Goal: Book appointment/travel/reservation

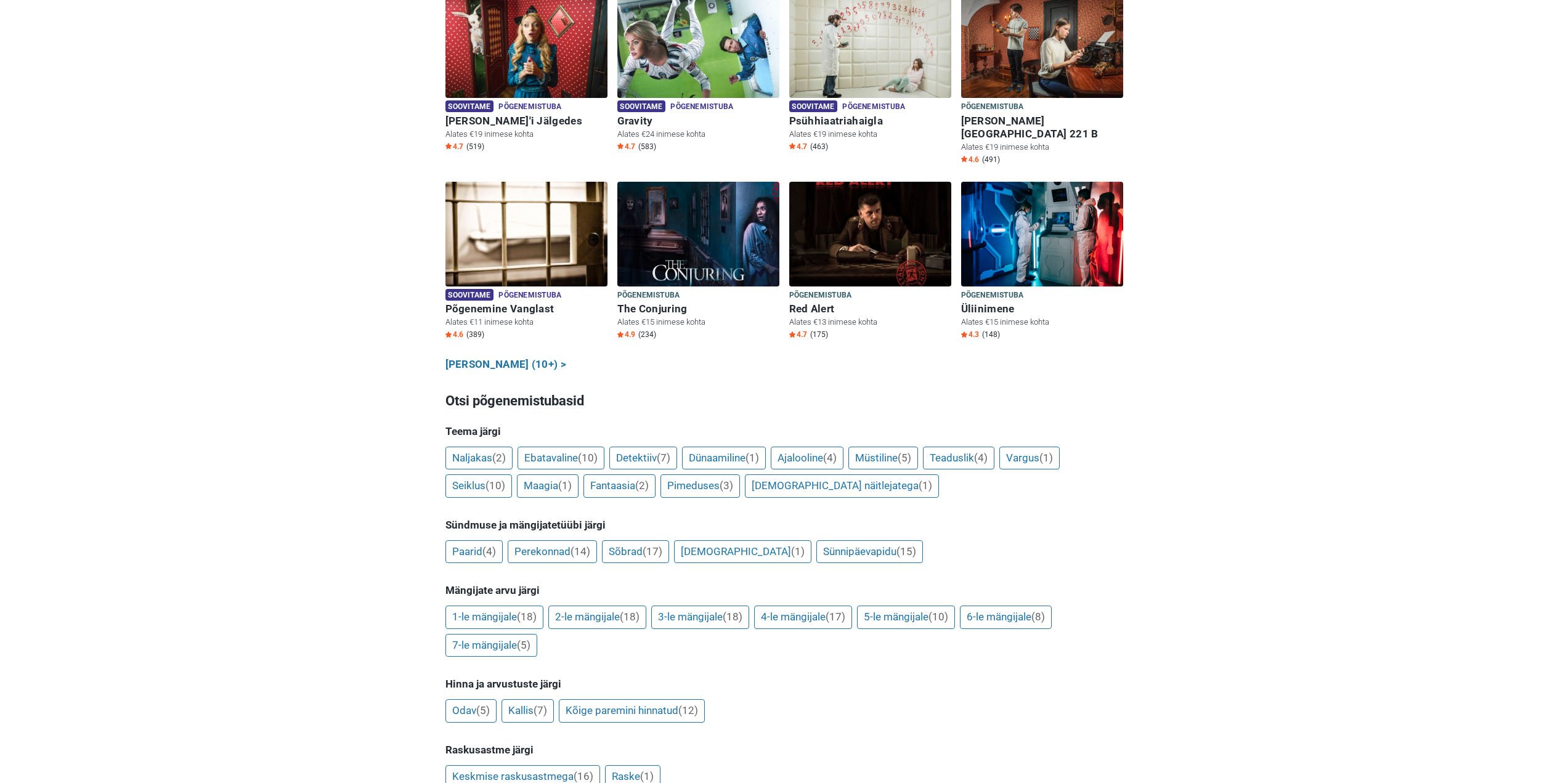
scroll to position [677, 0]
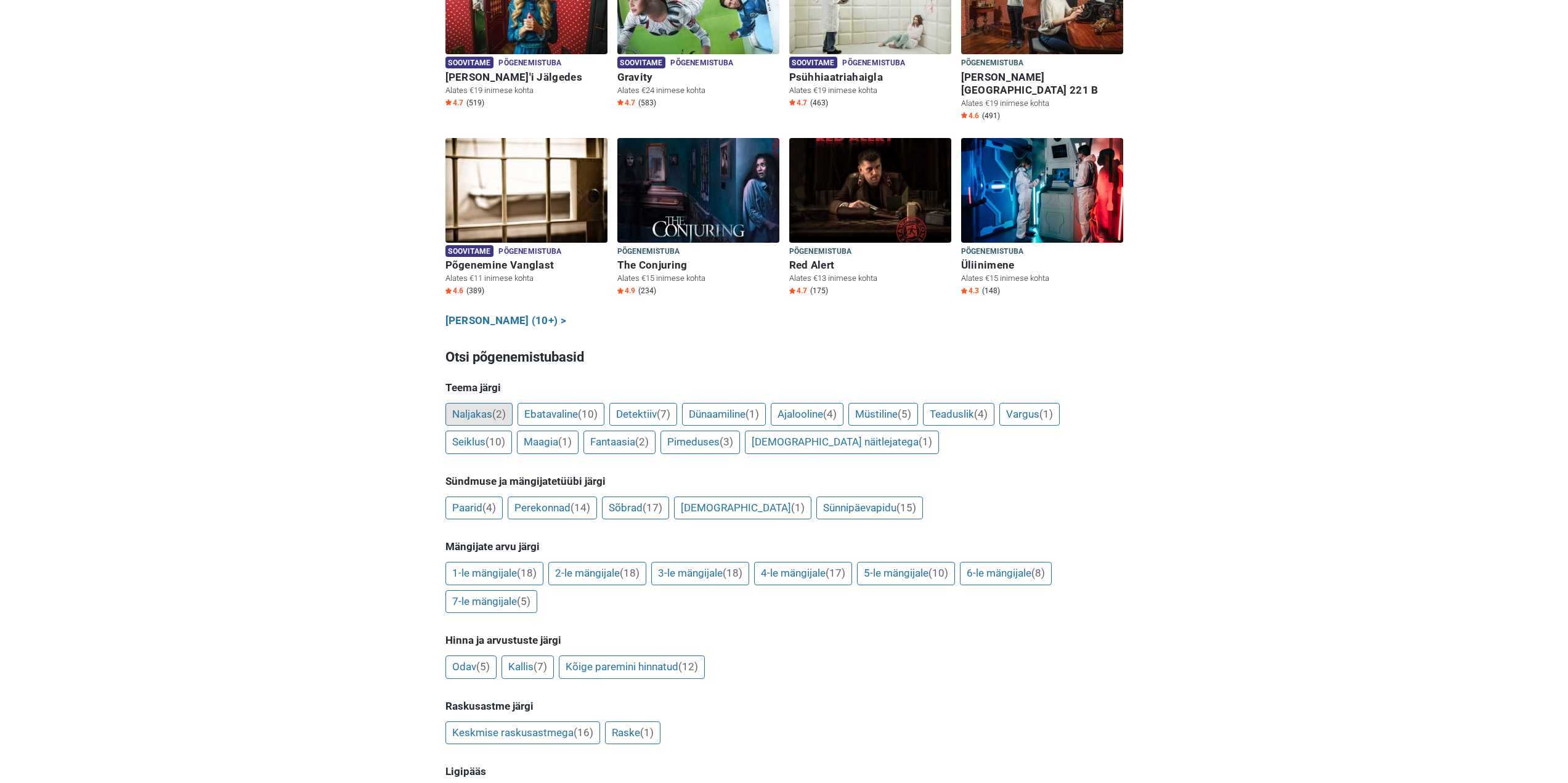
click at [477, 403] on link "Naljakas (2)" at bounding box center [478, 414] width 67 height 24
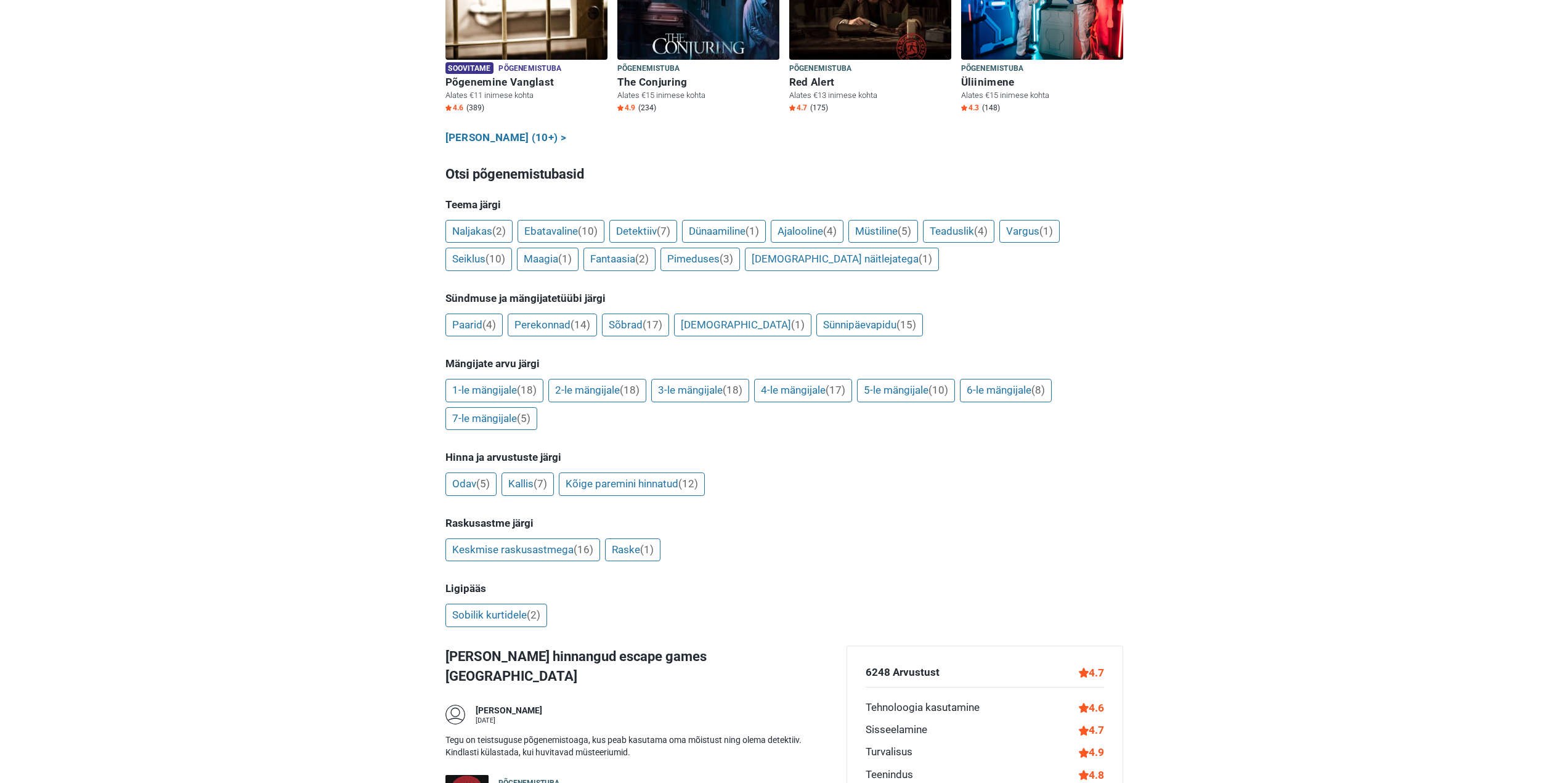
scroll to position [800, 0]
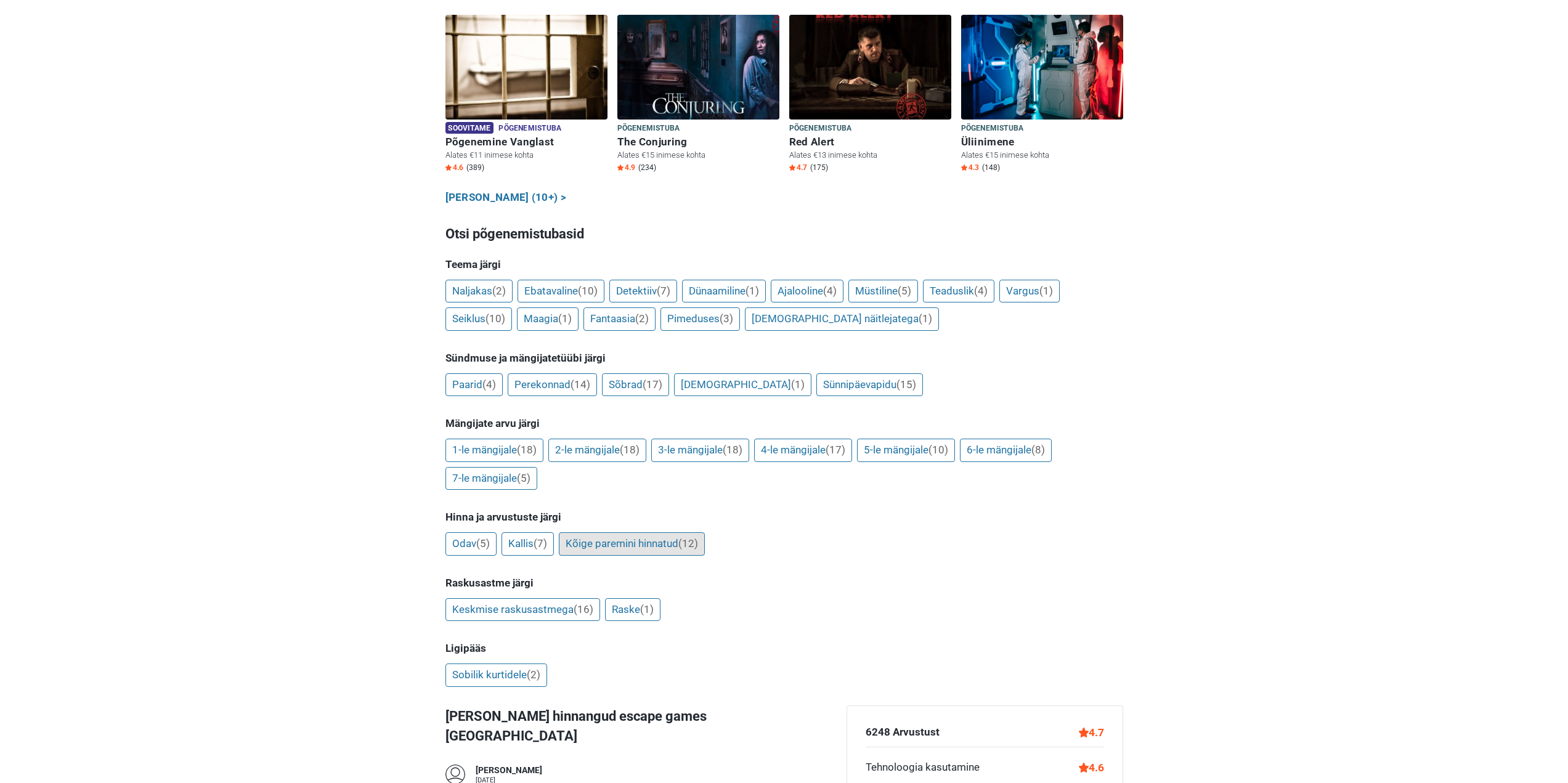
click at [659, 532] on link "Kõige paremini hinnatud (12)" at bounding box center [632, 544] width 146 height 24
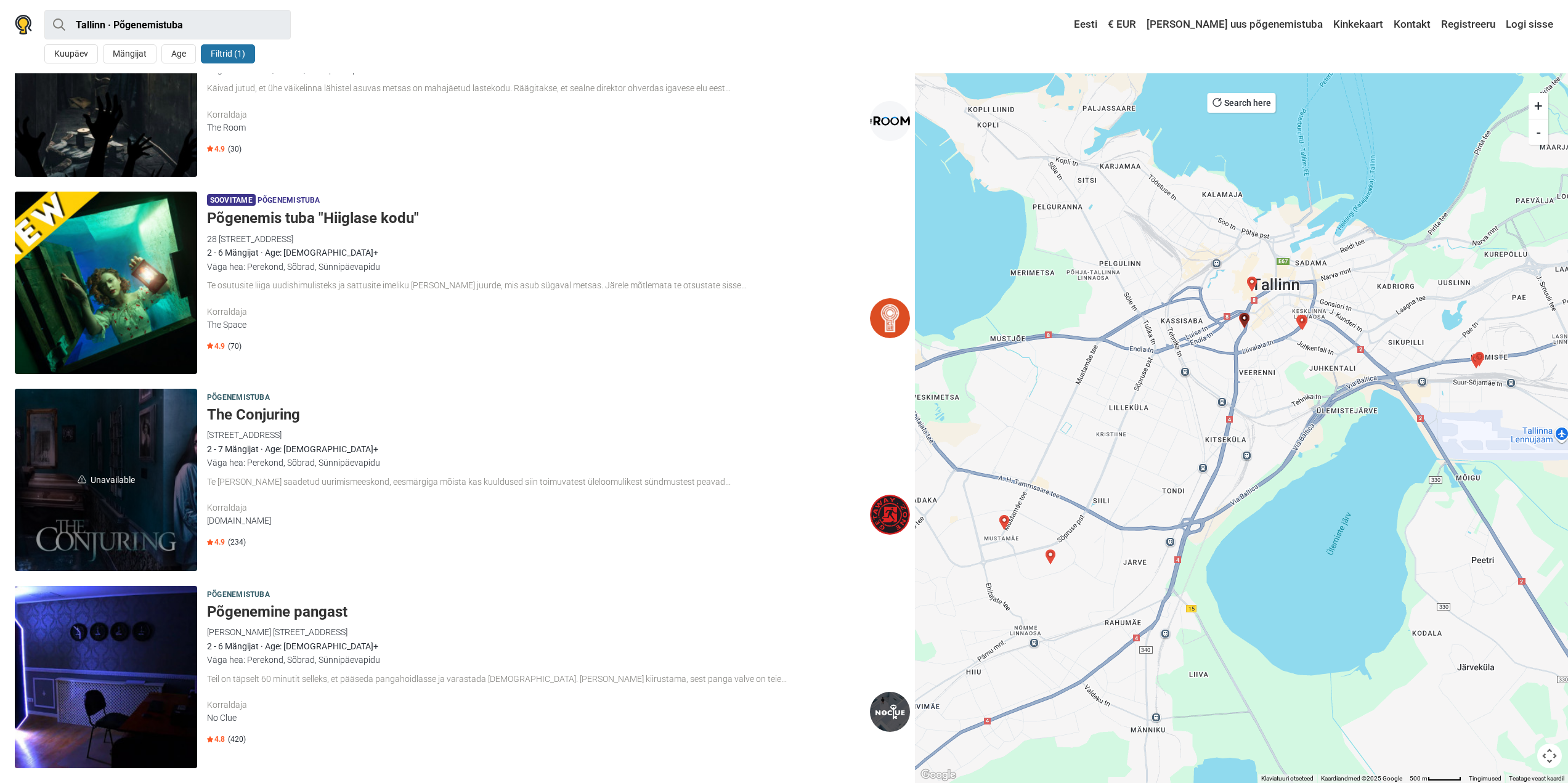
scroll to position [308, 0]
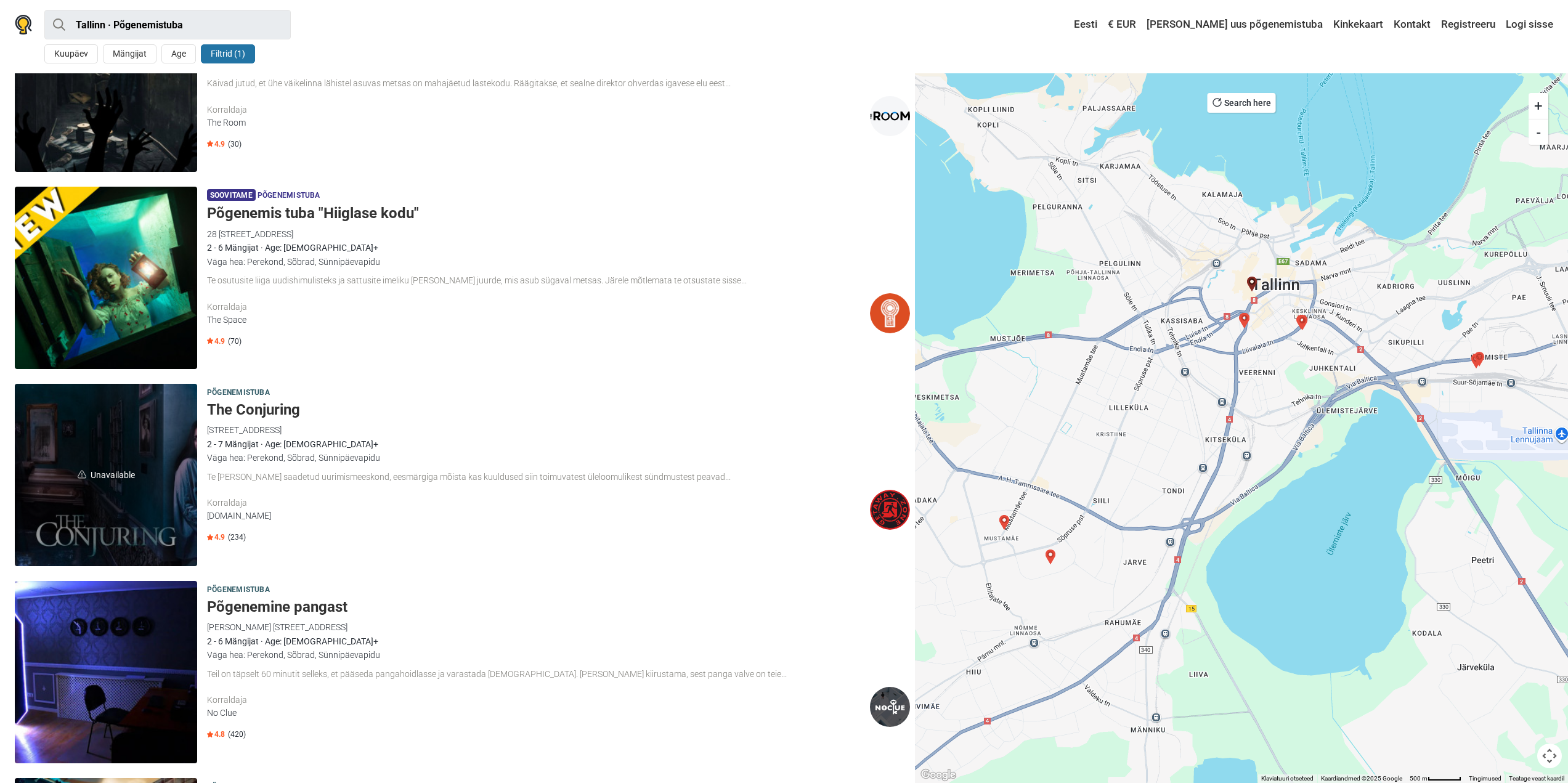
drag, startPoint x: 280, startPoint y: 411, endPoint x: 540, endPoint y: 414, distance: 260.0
click at [540, 414] on h5 "The Conjuring" at bounding box center [558, 410] width 703 height 18
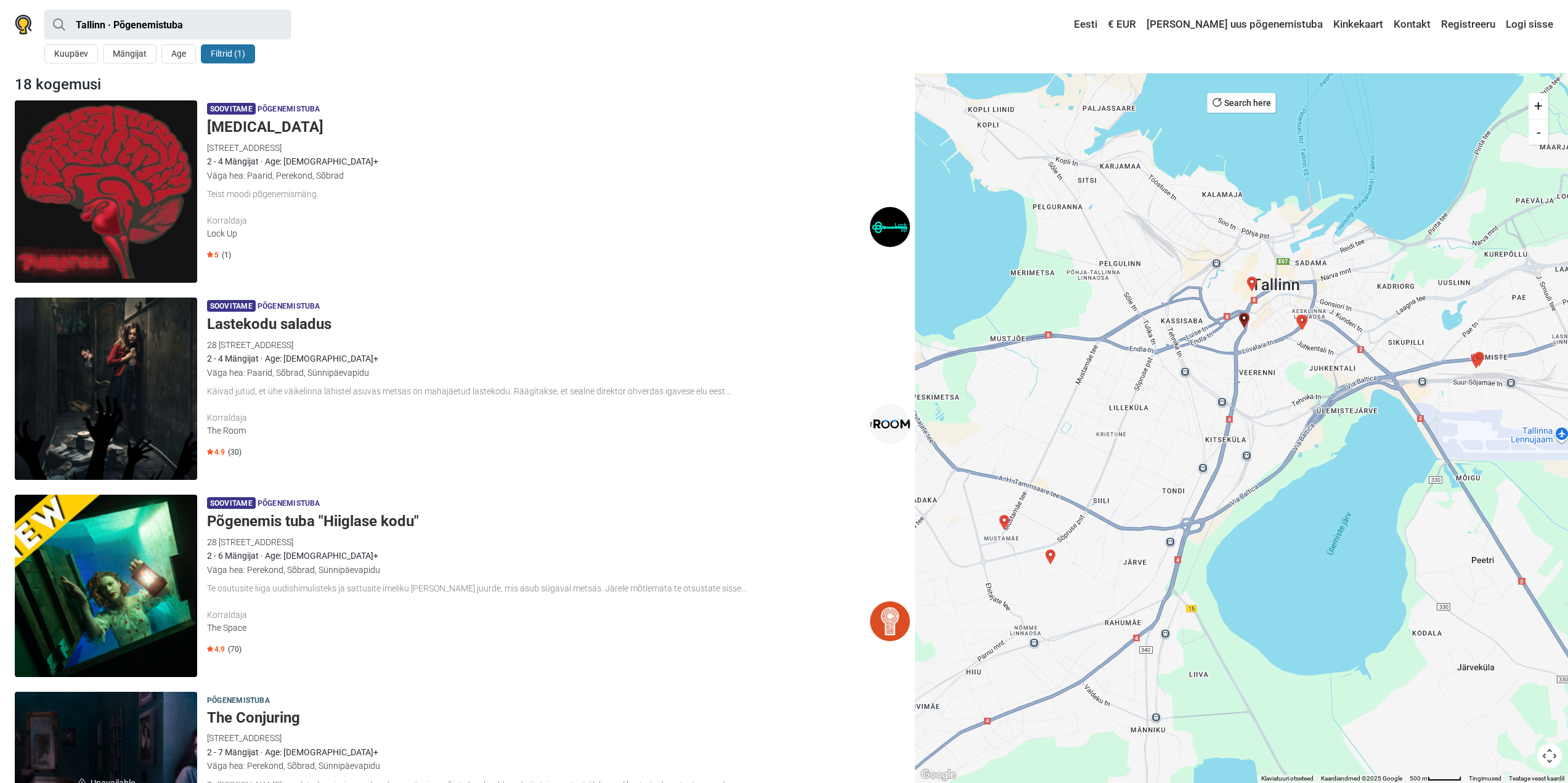
scroll to position [246, 0]
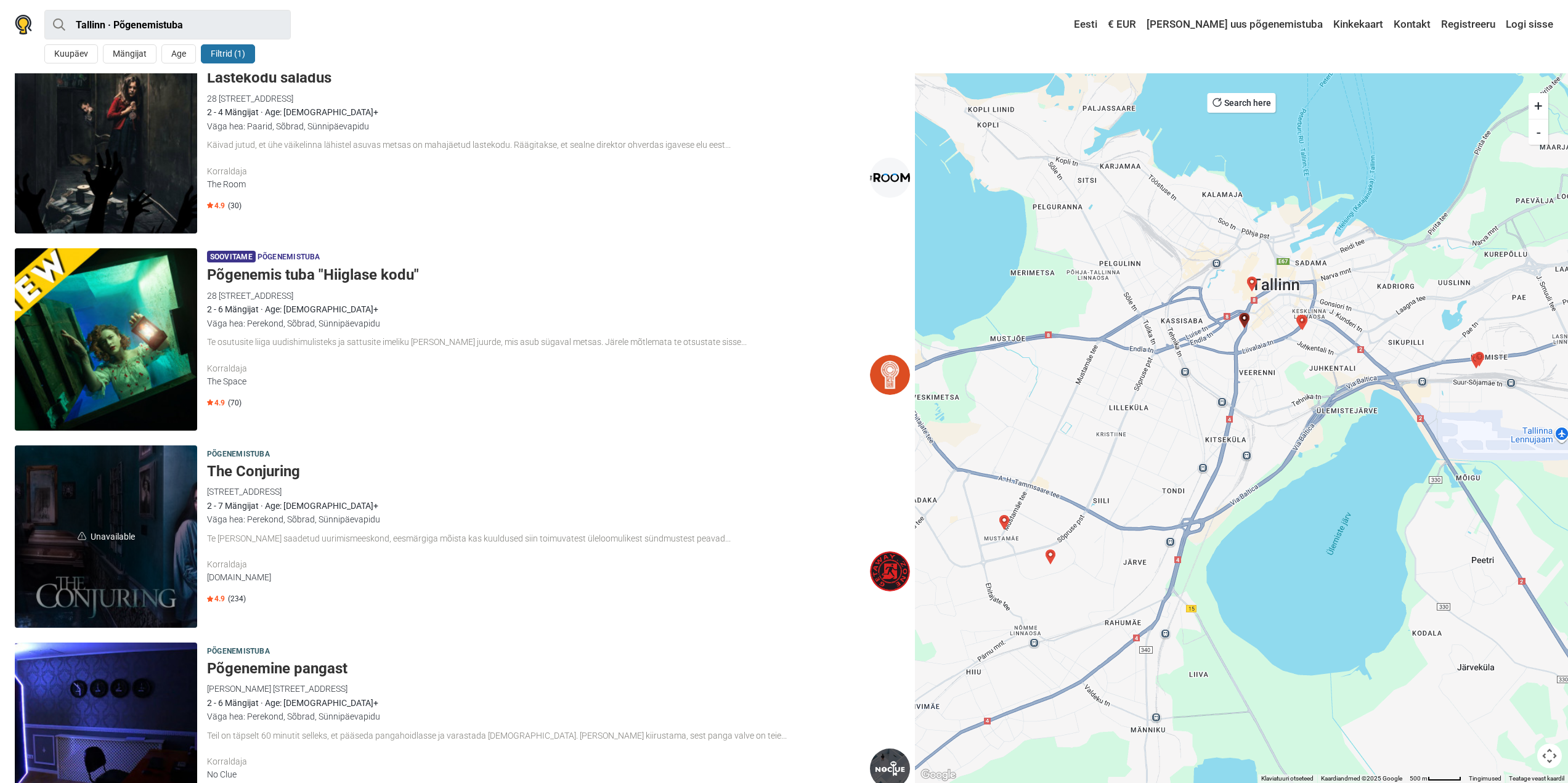
click at [374, 273] on h5 "Põgenemis tuba "Hiiglase kodu"" at bounding box center [558, 275] width 703 height 18
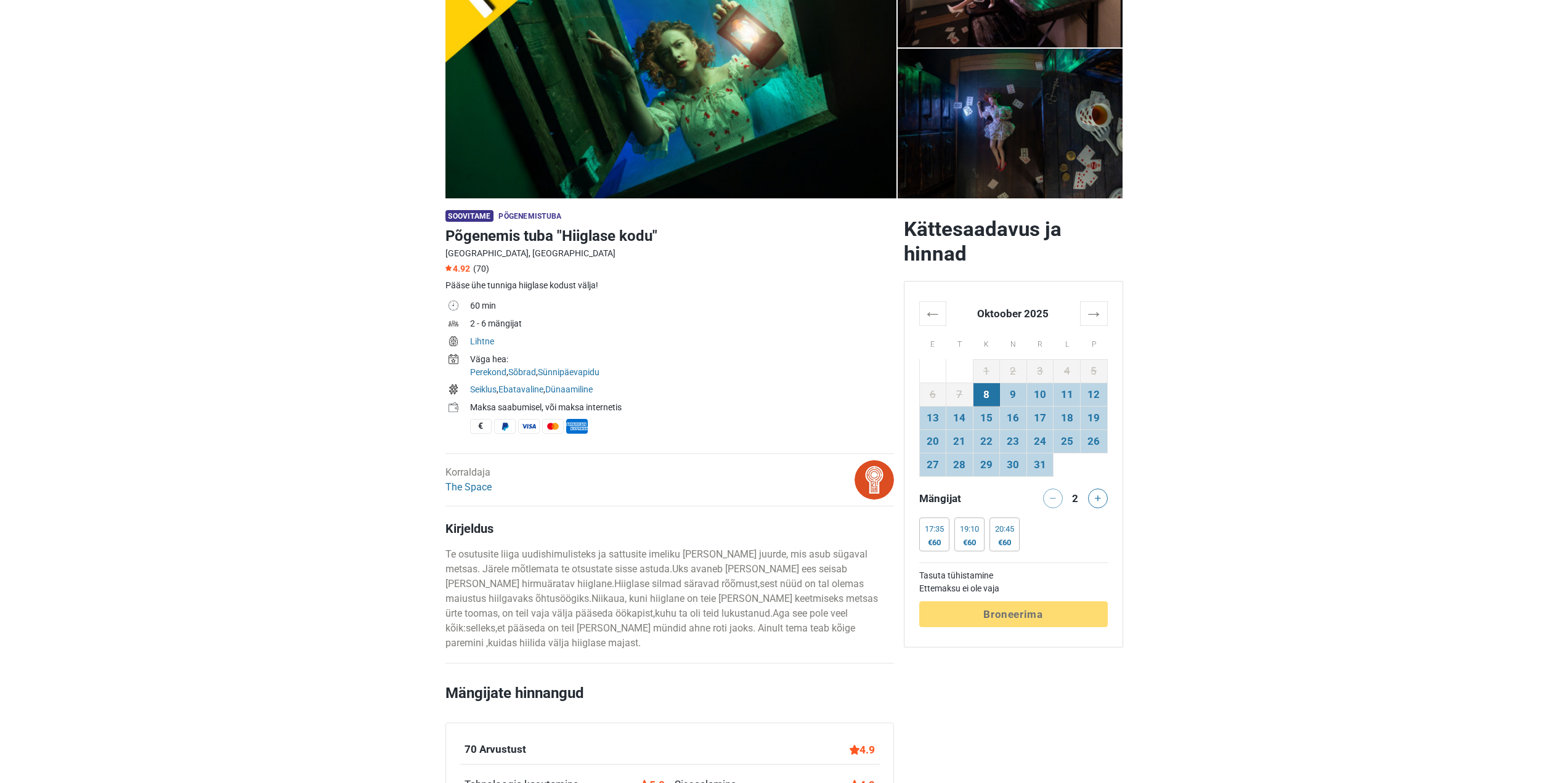
scroll to position [185, 0]
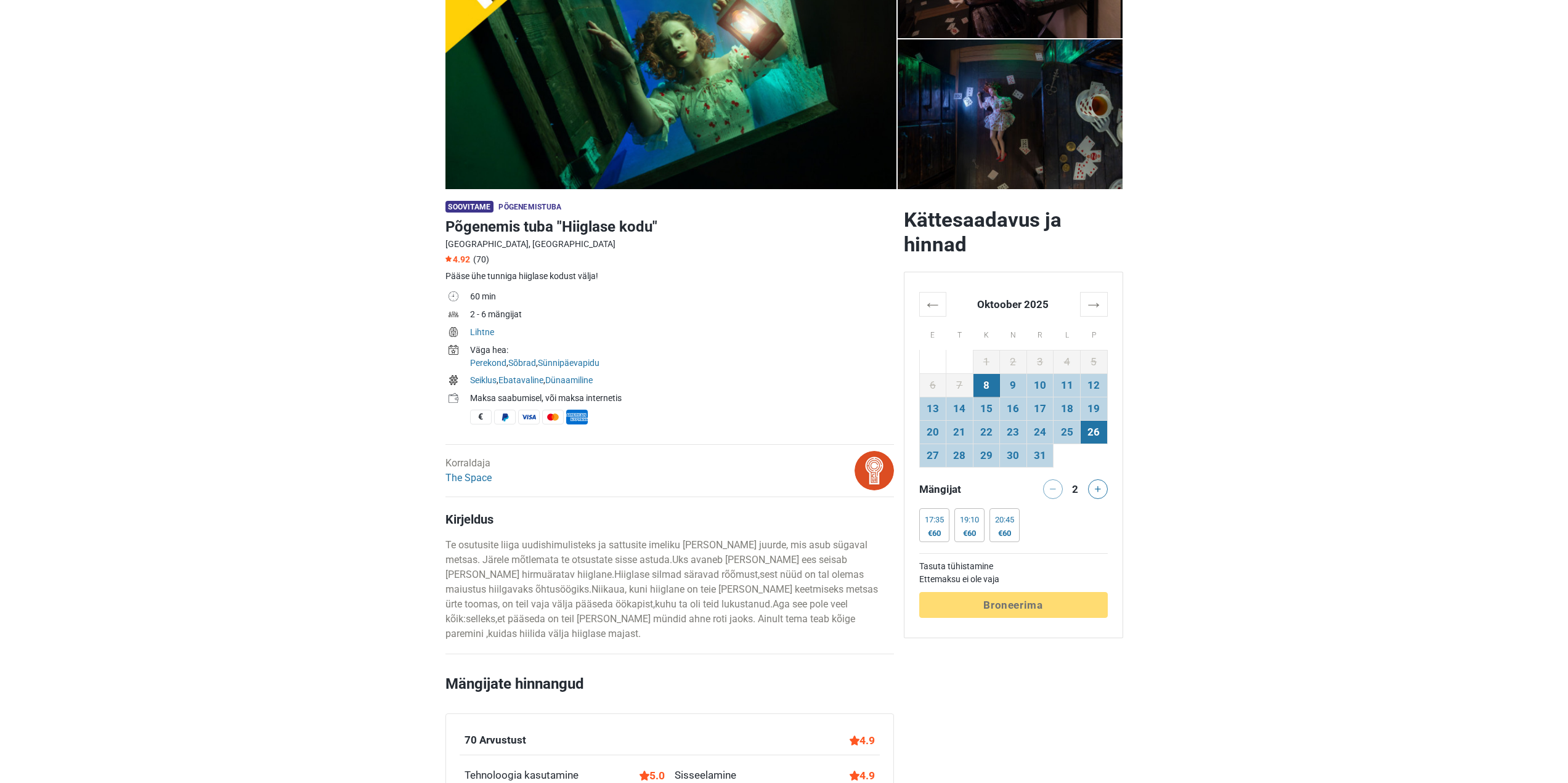
click at [1092, 432] on td "26" at bounding box center [1093, 432] width 27 height 24
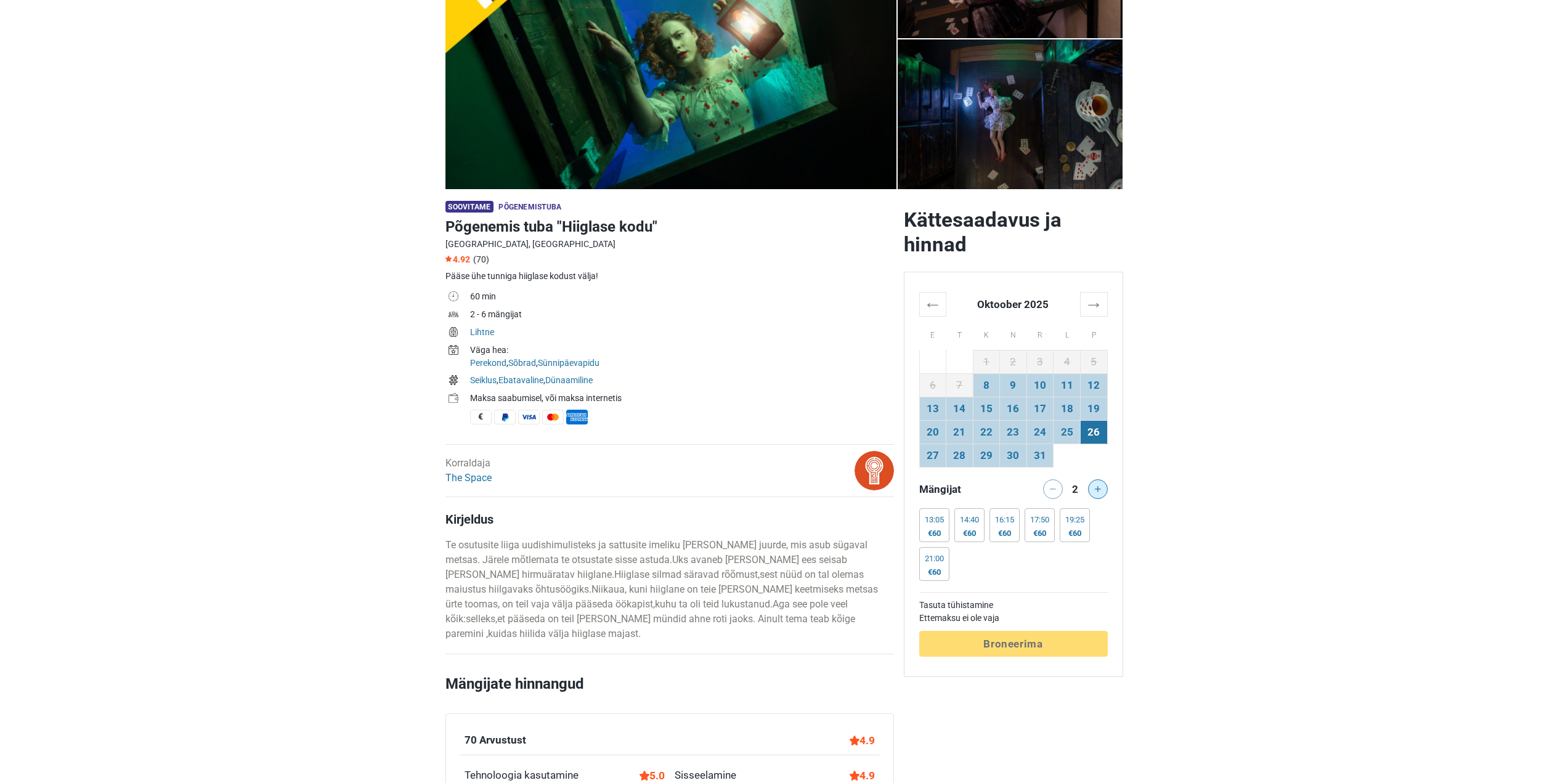
click at [1096, 485] on button at bounding box center [1098, 489] width 19 height 19
click at [1099, 485] on button at bounding box center [1098, 489] width 19 height 19
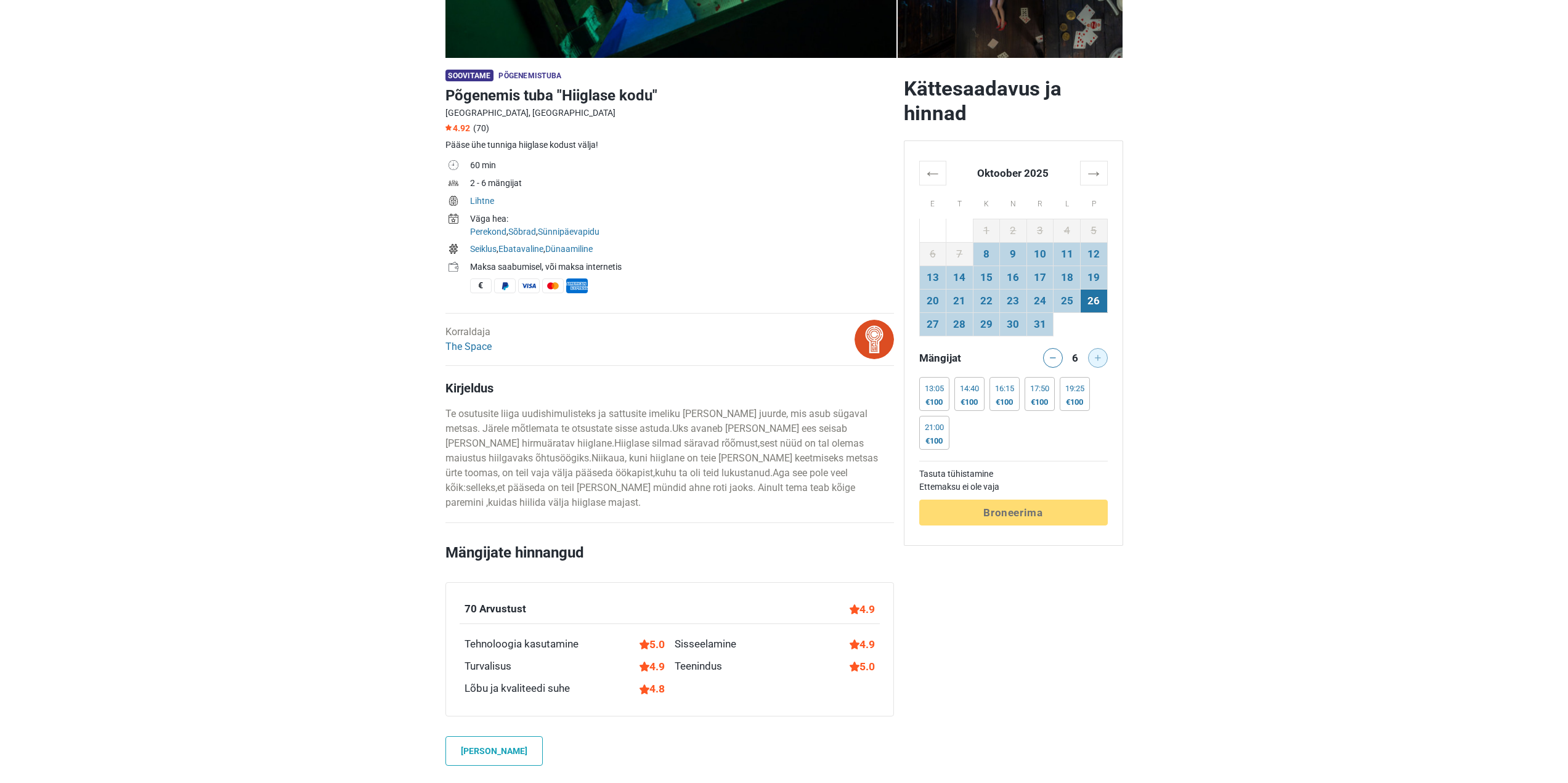
scroll to position [431, 0]
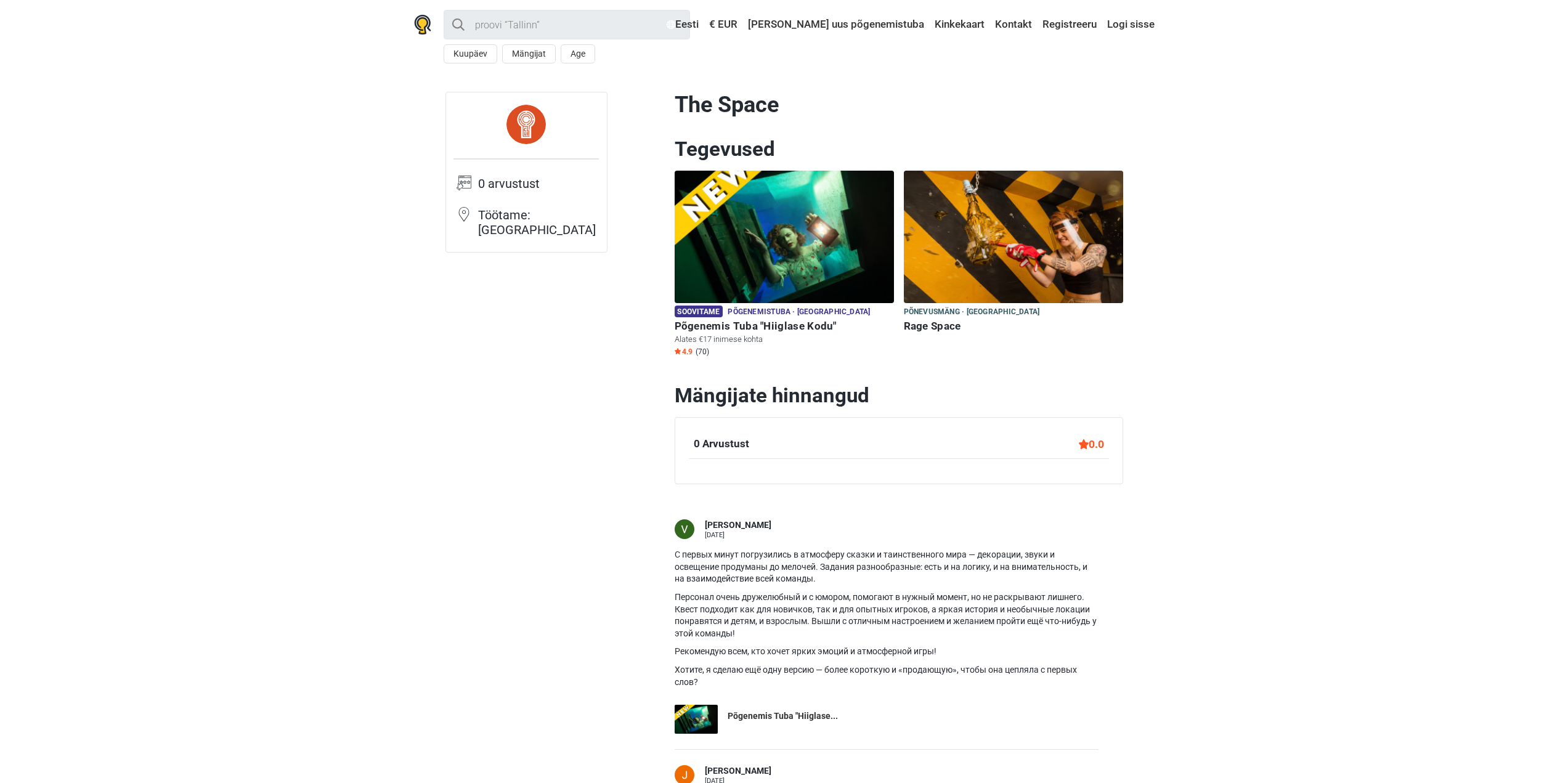
drag, startPoint x: 788, startPoint y: 111, endPoint x: 676, endPoint y: 93, distance: 113.4
click at [676, 93] on h1 "The Space" at bounding box center [899, 105] width 449 height 26
copy h1 "The Space"
